Goal: Use online tool/utility: Utilize a website feature to perform a specific function

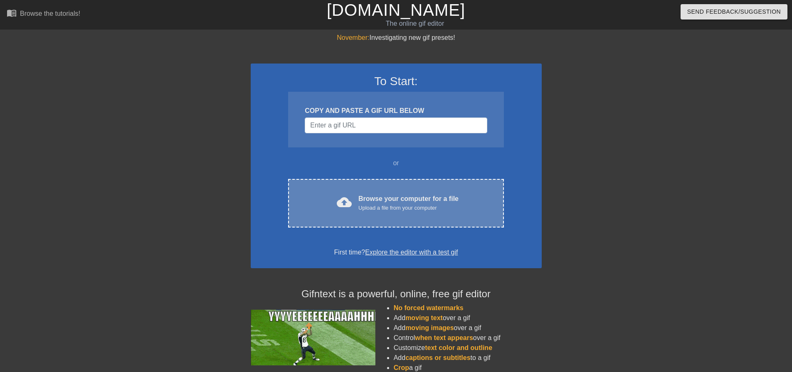
click at [363, 190] on div "cloud_upload Browse your computer for a file Upload a file from your computer C…" at bounding box center [395, 203] width 215 height 49
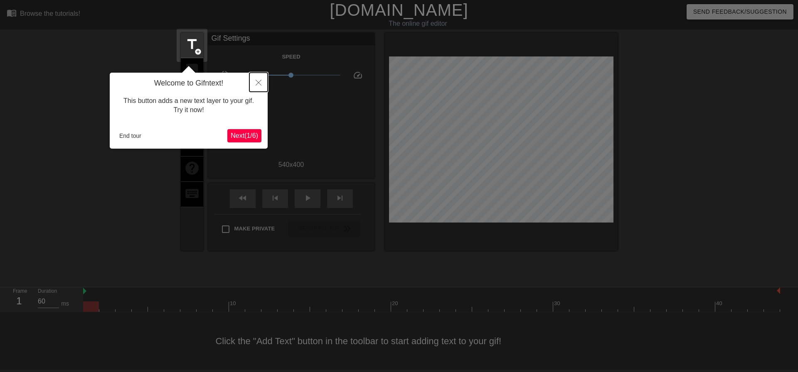
click at [258, 76] on button "Close" at bounding box center [258, 82] width 18 height 19
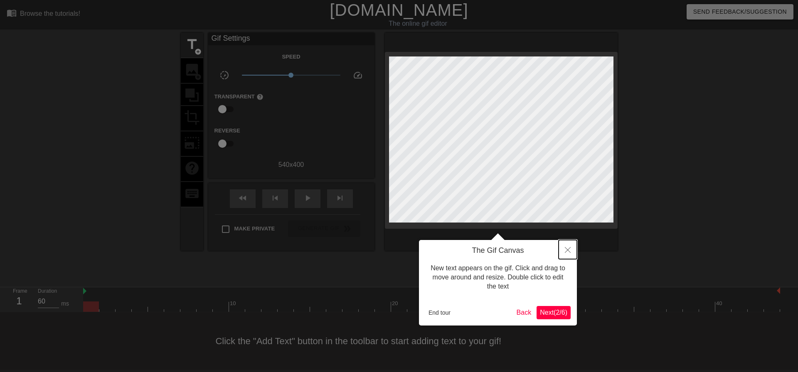
click at [566, 246] on button "Close" at bounding box center [568, 249] width 18 height 19
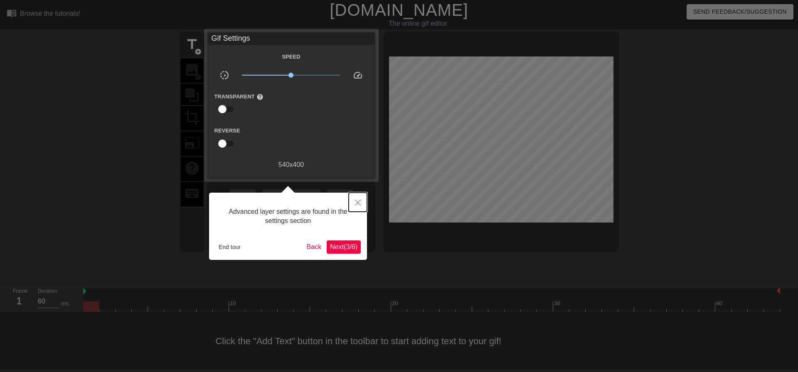
click at [354, 208] on button "Close" at bounding box center [358, 202] width 18 height 19
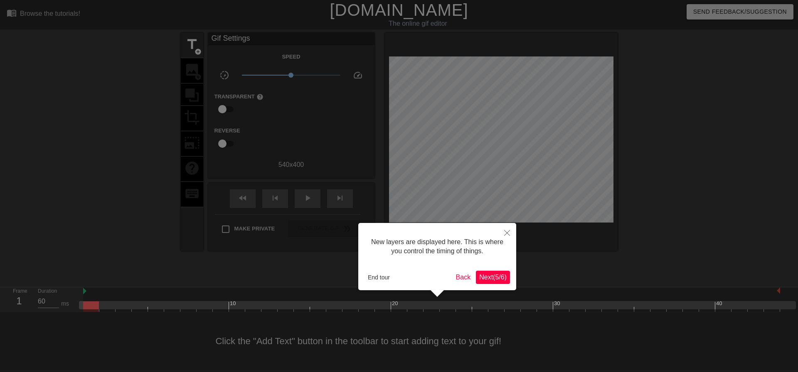
click at [506, 245] on div "New layers are displayed here. This is where you control the timing of things." at bounding box center [438, 246] width 146 height 35
click at [514, 233] on button "Close" at bounding box center [507, 232] width 18 height 19
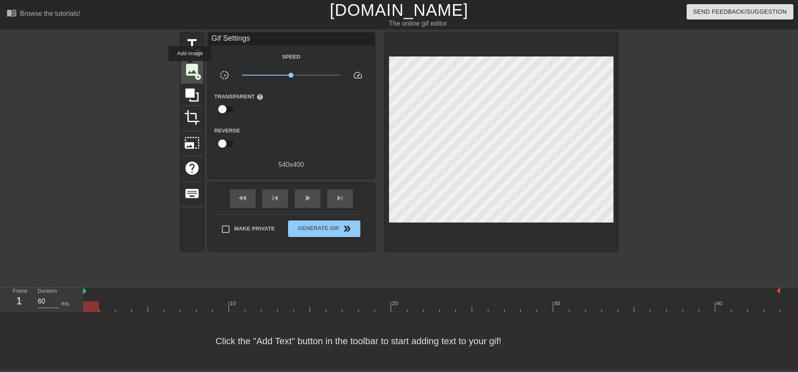
click at [190, 67] on span "image" at bounding box center [192, 70] width 16 height 16
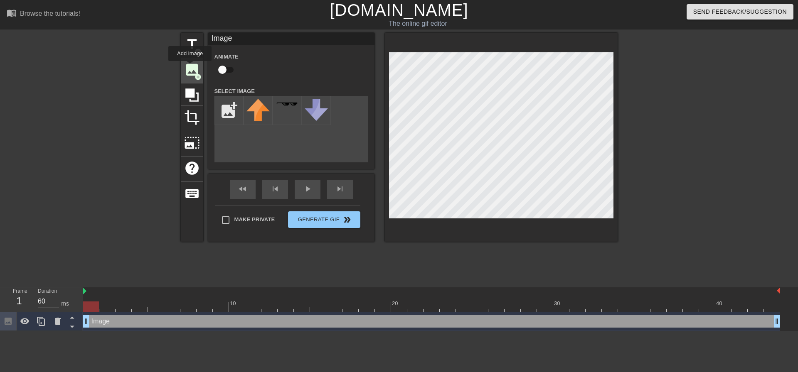
scroll to position [0, 0]
click at [224, 113] on input "file" at bounding box center [229, 110] width 28 height 28
type input "C:\fakepath\LOGO PNG.png"
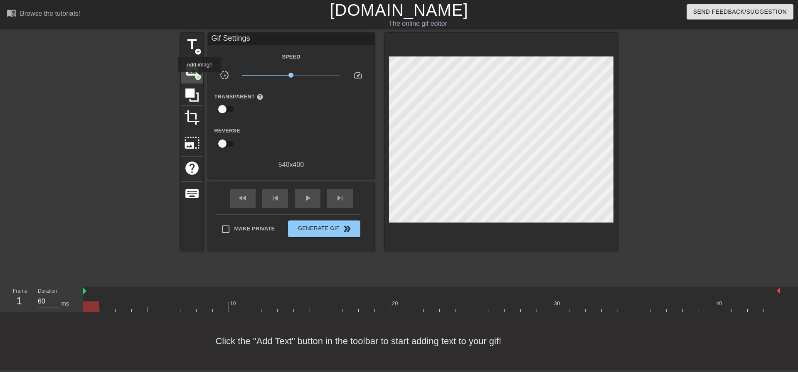
click at [198, 74] on span "add_circle" at bounding box center [198, 77] width 7 height 7
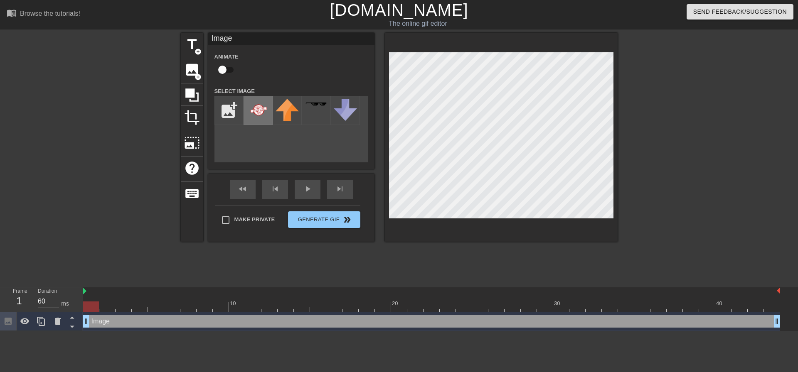
click at [249, 113] on img at bounding box center [258, 110] width 23 height 23
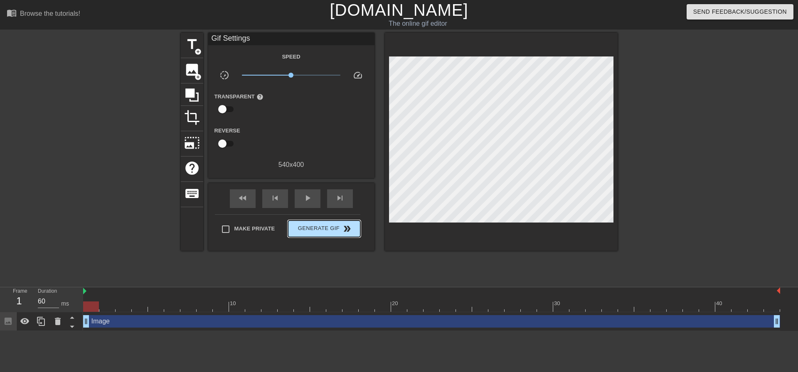
click at [315, 217] on div "Make Private Generate Gif double_arrow" at bounding box center [288, 231] width 146 height 33
click at [328, 228] on span "Generate Gif double_arrow" at bounding box center [323, 229] width 65 height 10
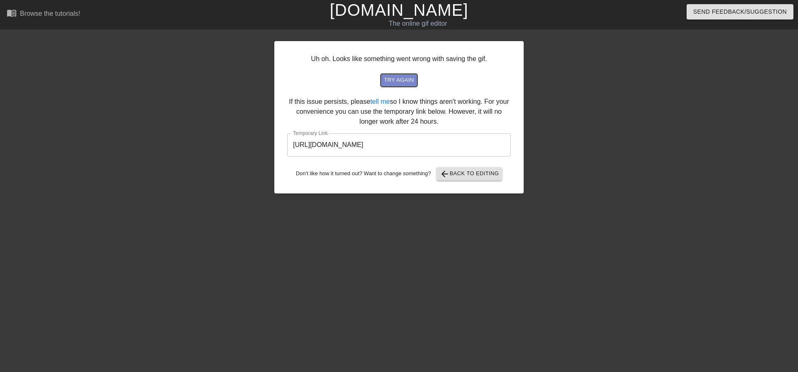
click at [400, 79] on span "try again" at bounding box center [399, 81] width 30 height 10
